Goal: Use online tool/utility: Utilize a website feature to perform a specific function

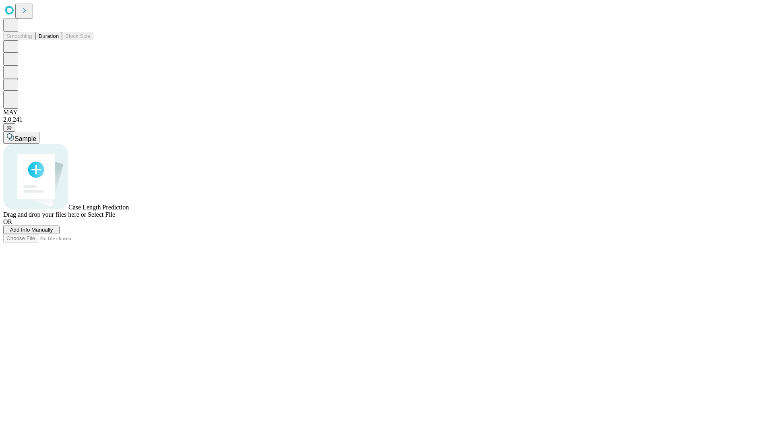
click at [115, 218] on span "Select File" at bounding box center [101, 214] width 27 height 7
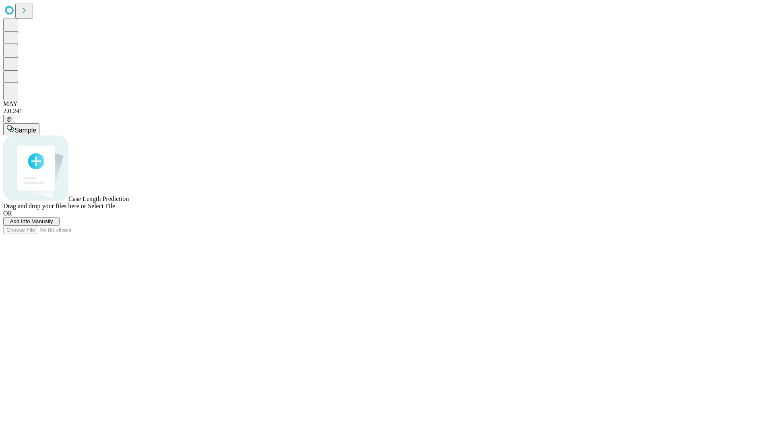
click at [115, 209] on span "Select File" at bounding box center [101, 205] width 27 height 7
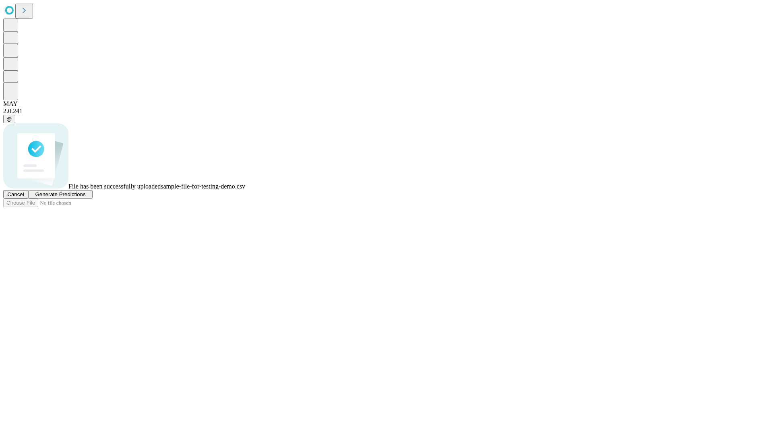
click at [85, 197] on span "Generate Predictions" at bounding box center [60, 194] width 50 height 6
